Goal: Task Accomplishment & Management: Manage account settings

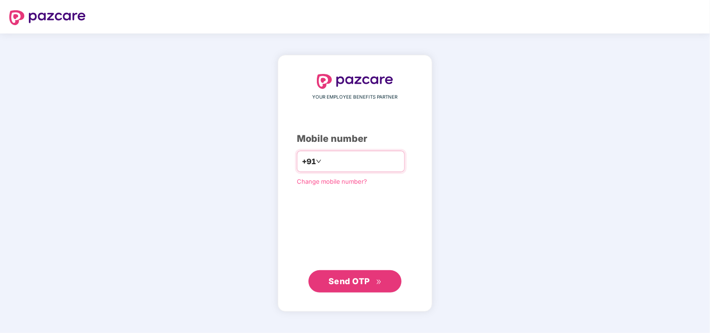
drag, startPoint x: 319, startPoint y: 159, endPoint x: 327, endPoint y: 163, distance: 8.9
click at [323, 159] on input "**********" at bounding box center [361, 161] width 76 height 15
type input "**********"
click at [342, 278] on span "Send OTP" at bounding box center [348, 281] width 41 height 10
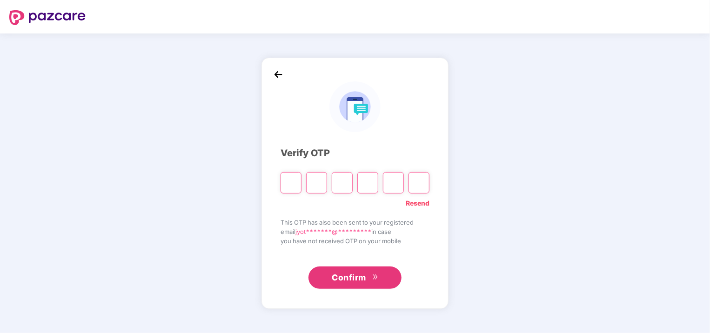
type input "*"
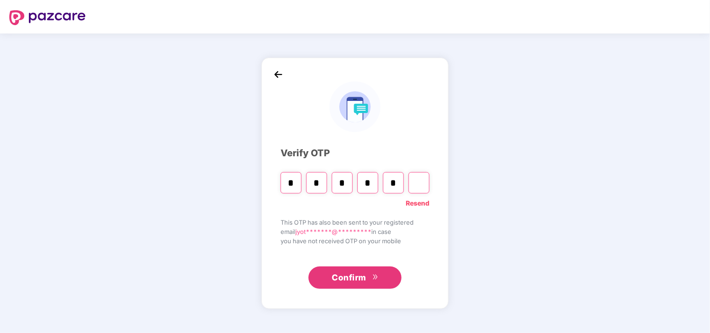
type input "*"
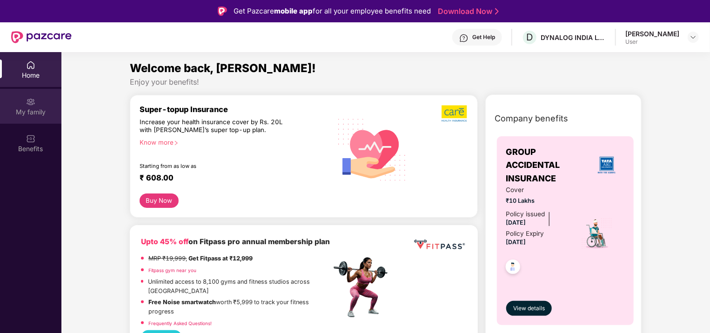
click at [31, 107] on div "My family" at bounding box center [30, 106] width 61 height 35
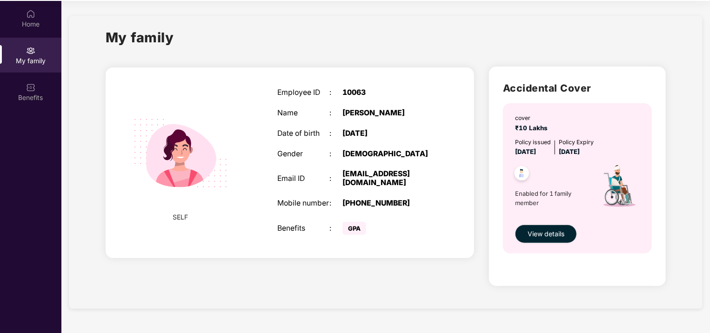
scroll to position [52, 0]
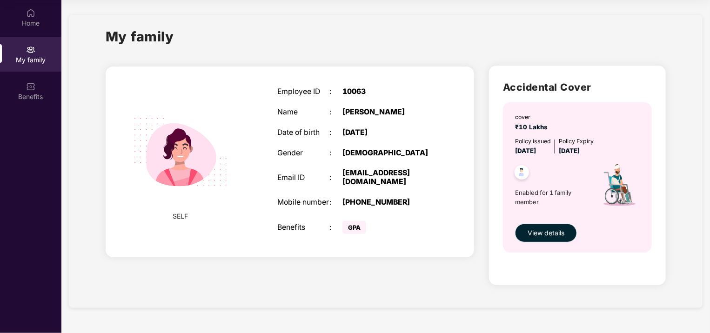
click at [553, 235] on span "View details" at bounding box center [546, 233] width 37 height 10
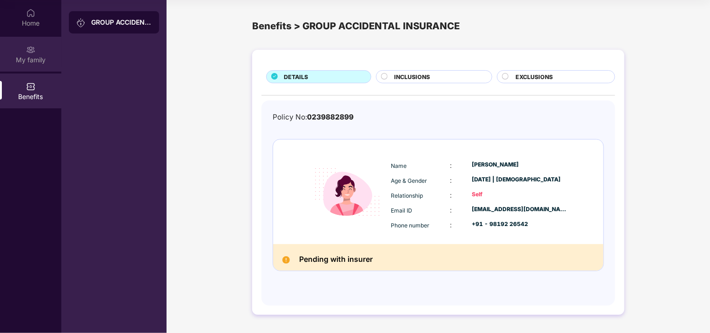
click at [26, 60] on div "My family" at bounding box center [30, 59] width 61 height 9
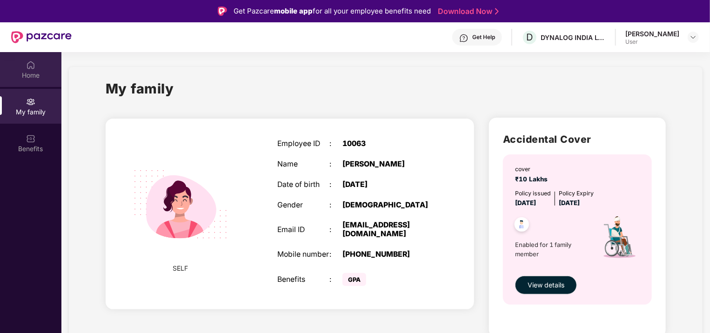
click at [31, 67] on img at bounding box center [30, 64] width 9 height 9
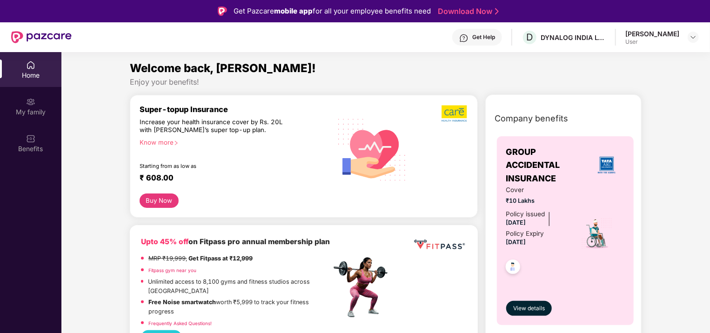
click at [35, 69] on div "Home" at bounding box center [30, 69] width 61 height 35
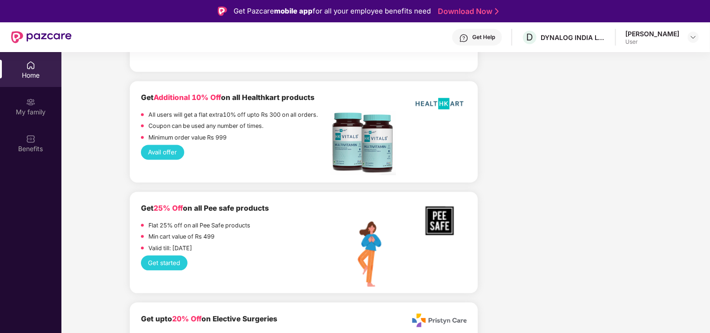
scroll to position [884, 0]
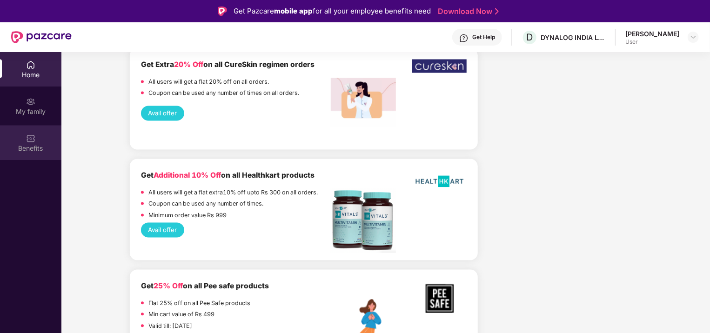
click at [36, 147] on div "Benefits" at bounding box center [30, 148] width 61 height 9
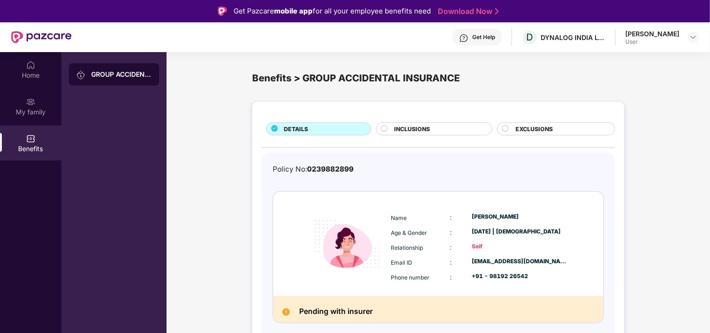
click at [114, 73] on div "GROUP ACCIDENTAL INSURANCE" at bounding box center [121, 74] width 60 height 9
click at [404, 127] on span "INCLUSIONS" at bounding box center [413, 129] width 36 height 9
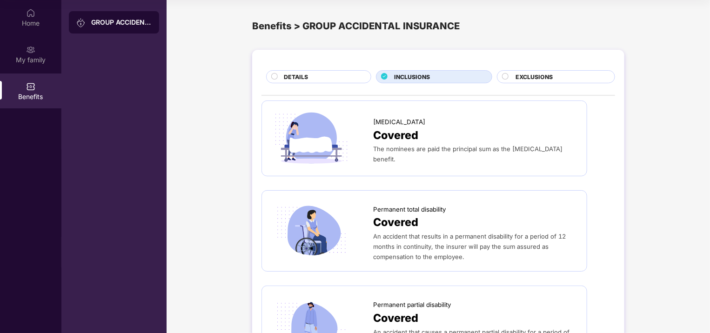
drag, startPoint x: 273, startPoint y: 76, endPoint x: 295, endPoint y: 90, distance: 26.1
click at [274, 75] on circle at bounding box center [275, 77] width 6 height 6
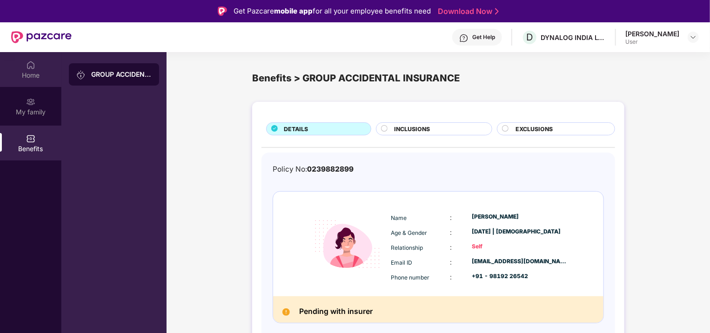
click at [34, 69] on div "Home" at bounding box center [30, 69] width 61 height 35
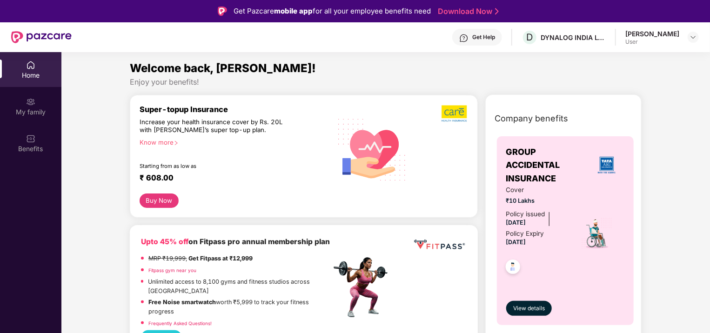
click at [25, 69] on div "Home" at bounding box center [30, 69] width 61 height 35
click at [676, 40] on div "User" at bounding box center [652, 41] width 54 height 7
click at [677, 35] on div "[PERSON_NAME]" at bounding box center [652, 33] width 54 height 9
click at [693, 36] on img at bounding box center [692, 36] width 7 height 7
click at [694, 34] on img at bounding box center [692, 36] width 7 height 7
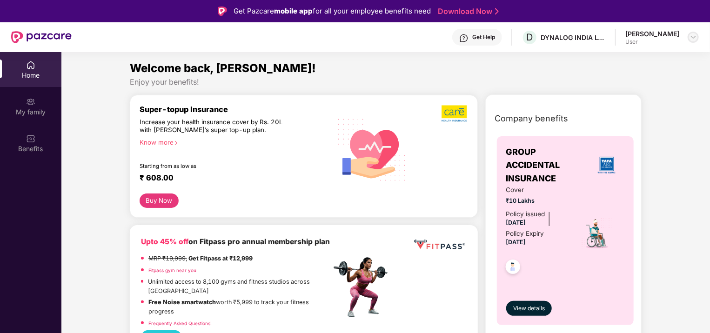
click at [694, 35] on img at bounding box center [692, 36] width 7 height 7
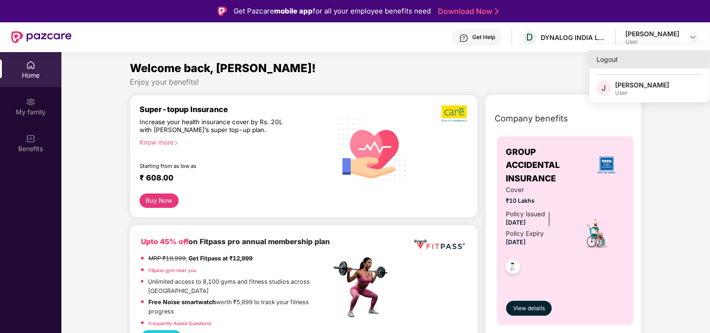
click at [604, 61] on div "Logout" at bounding box center [649, 59] width 121 height 18
